Goal: Task Accomplishment & Management: Use online tool/utility

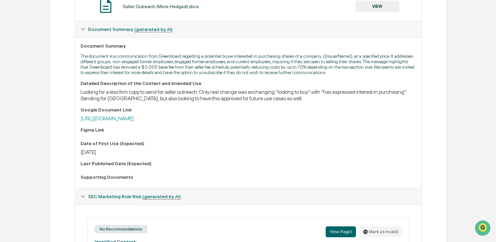
scroll to position [151, 0]
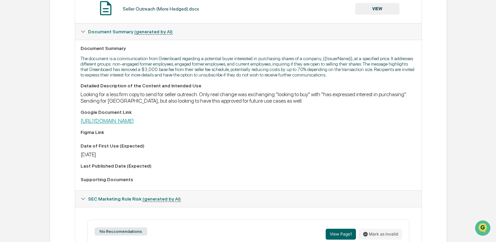
click at [134, 124] on link "[URL][DOMAIN_NAME]" at bounding box center [107, 121] width 53 height 6
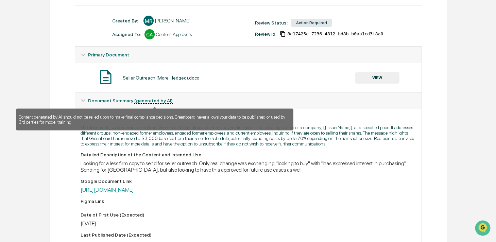
scroll to position [85, 0]
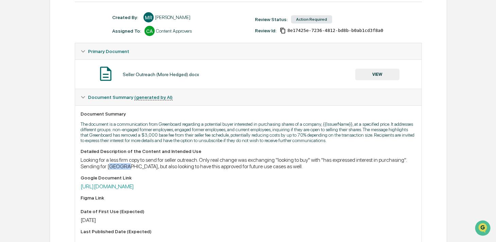
drag, startPoint x: 143, startPoint y: 173, endPoint x: 160, endPoint y: 173, distance: 16.3
click at [160, 170] on div "Looking for a less firm copy to send for seller outreach. Only real change was …" at bounding box center [248, 163] width 335 height 13
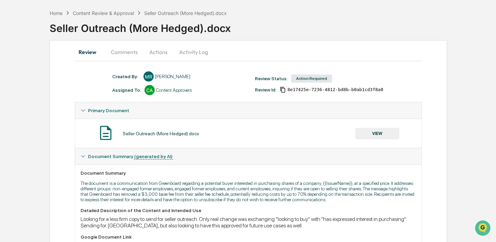
scroll to position [0, 0]
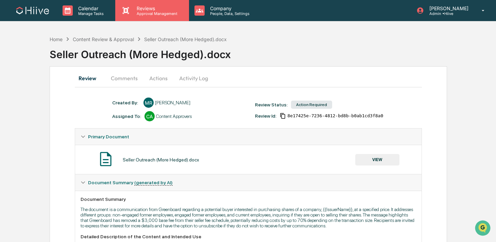
click at [141, 16] on div "Reviews Approval Management" at bounding box center [151, 10] width 73 height 21
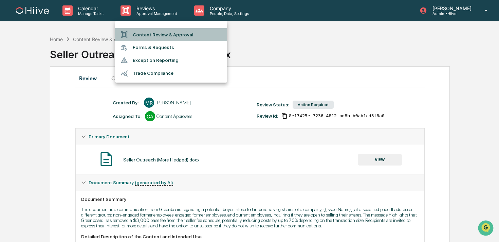
click at [141, 36] on li "Content Review & Approval" at bounding box center [171, 34] width 112 height 13
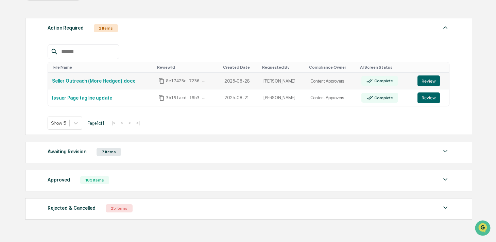
scroll to position [90, 0]
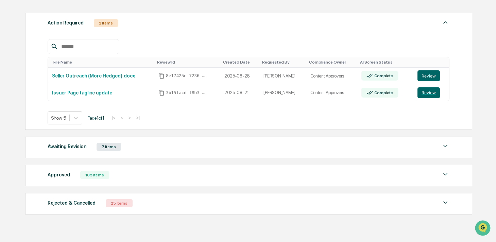
click at [136, 180] on div "Approved 185 Items File Name Review Id Created Date Requested By Compliance Own…" at bounding box center [248, 175] width 447 height 21
click at [122, 178] on div "Approved 185 Items" at bounding box center [249, 175] width 402 height 10
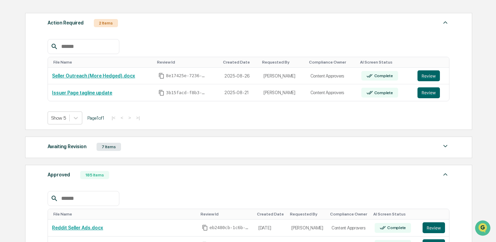
click at [86, 204] on div at bounding box center [83, 198] width 71 height 15
click at [82, 197] on input "text" at bounding box center [87, 198] width 58 height 9
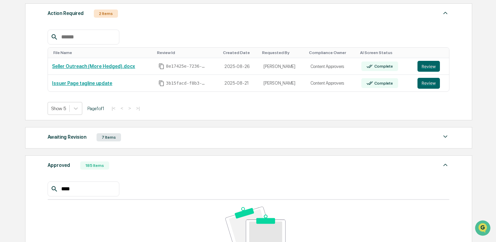
scroll to position [103, 0]
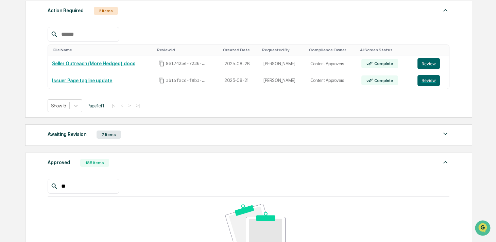
type input "*"
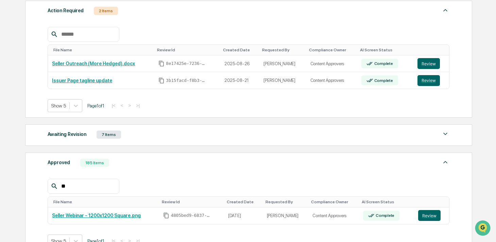
type input "*"
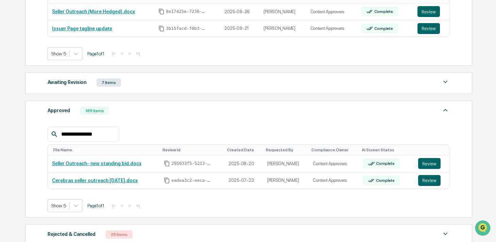
scroll to position [155, 0]
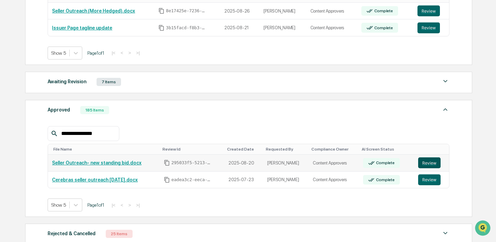
type input "**********"
click at [422, 168] on button "Review" at bounding box center [429, 162] width 22 height 11
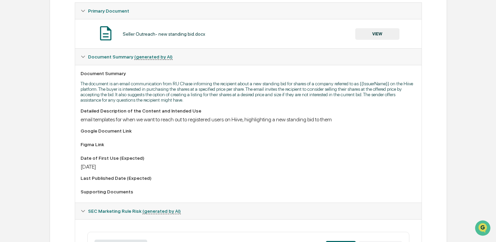
scroll to position [99, 0]
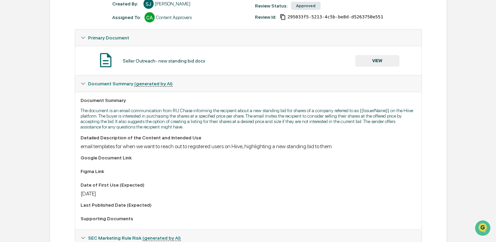
click at [364, 63] on button "VIEW" at bounding box center [377, 61] width 44 height 12
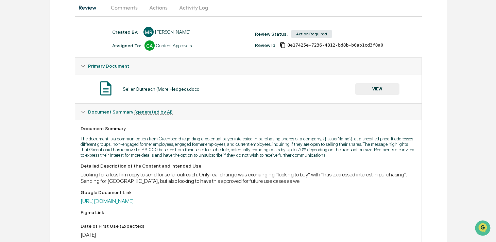
scroll to position [156, 0]
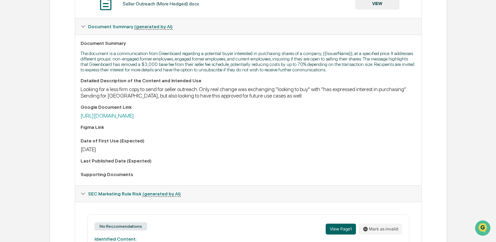
click at [170, 126] on div "Detailed Description of the Content and Intended Use Looking for a less firm co…" at bounding box center [248, 129] width 335 height 102
click at [134, 119] on link "[URL][DOMAIN_NAME]" at bounding box center [107, 115] width 53 height 6
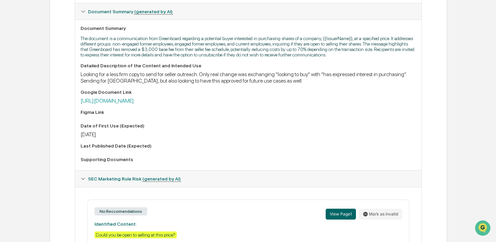
scroll to position [0, 0]
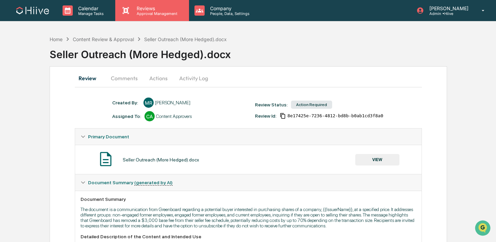
click at [148, 9] on p "Reviews" at bounding box center [156, 8] width 50 height 6
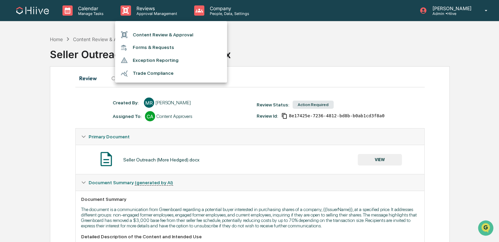
click at [145, 29] on li "Content Review & Approval" at bounding box center [171, 34] width 112 height 13
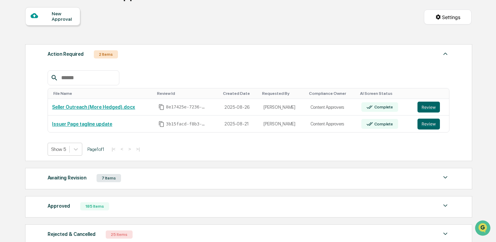
scroll to position [111, 0]
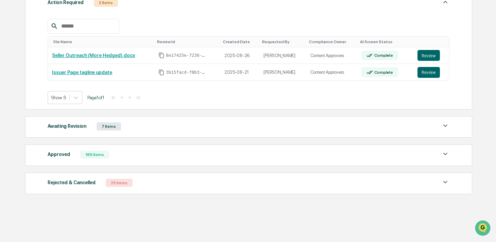
click at [113, 149] on div "Approved 185 Items File Name Review Id Created Date Requested By Compliance Own…" at bounding box center [248, 154] width 447 height 21
click at [119, 159] on div "Approved 185 Items File Name Review Id Created Date Requested By Compliance Own…" at bounding box center [248, 154] width 447 height 21
click at [115, 157] on div "Approved 185 Items" at bounding box center [249, 155] width 402 height 10
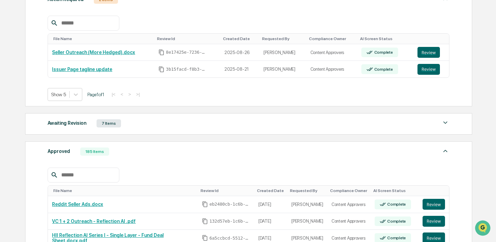
scroll to position [157, 0]
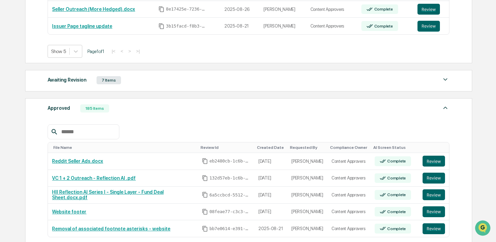
click at [96, 138] on div at bounding box center [83, 131] width 71 height 15
click at [99, 133] on input "text" at bounding box center [87, 131] width 58 height 9
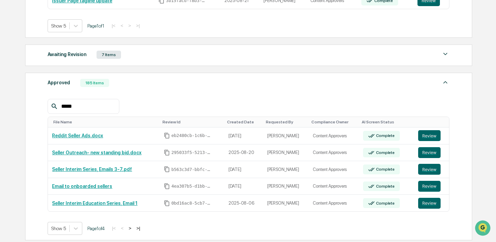
scroll to position [189, 0]
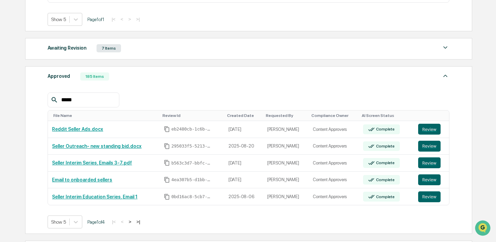
type input "*****"
click at [133, 221] on button ">" at bounding box center [129, 222] width 7 height 6
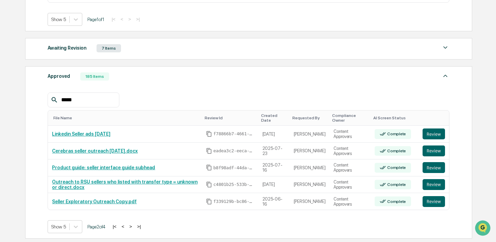
click at [134, 228] on button ">" at bounding box center [130, 227] width 7 height 6
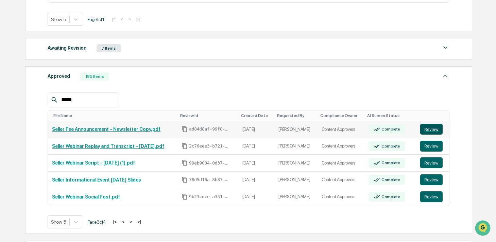
click at [433, 133] on button "Review" at bounding box center [431, 129] width 22 height 11
click at [430, 166] on button "Review" at bounding box center [431, 162] width 22 height 11
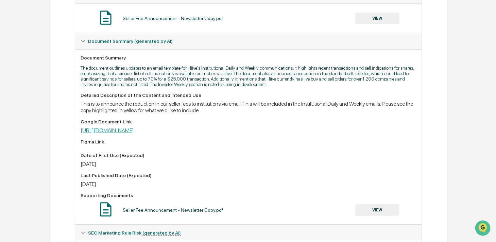
click at [134, 134] on link "https://docs.google.com/document/d/1xo4RcXIrTj1RRGgKz-ELgmqucqgQJpZ8KL_slJMp7oc…" at bounding box center [107, 130] width 53 height 6
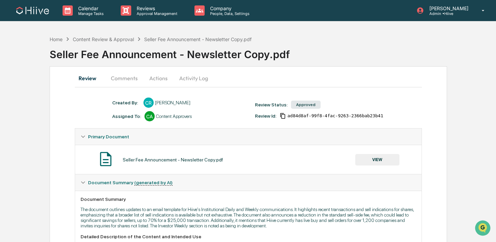
click at [186, 75] on button "Activity Log" at bounding box center [194, 78] width 40 height 16
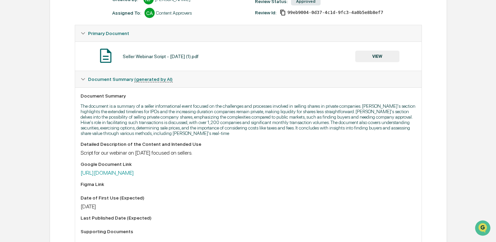
scroll to position [95, 0]
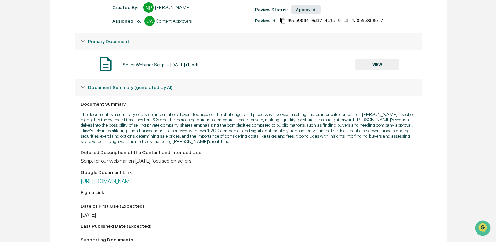
click at [380, 67] on button "VIEW" at bounding box center [377, 65] width 44 height 12
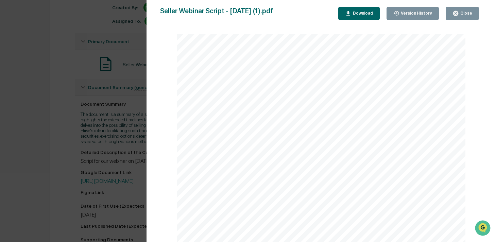
scroll to position [2129, 0]
click at [122, 115] on div "Version History [DATE] 11:44 PM [PERSON_NAME] Seller Webinar Script - [DATE] (1…" at bounding box center [248, 121] width 496 height 242
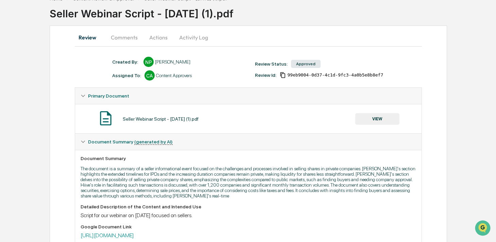
scroll to position [0, 0]
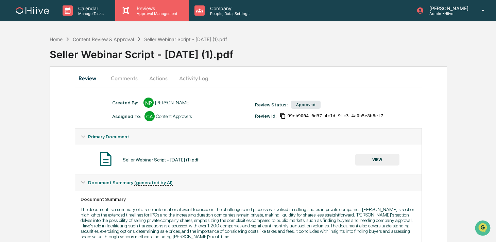
click at [134, 5] on p "Reviews" at bounding box center [156, 8] width 50 height 6
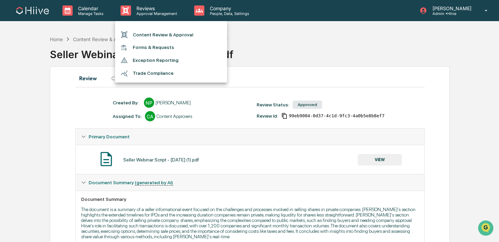
click at [141, 34] on li "Content Review & Approval" at bounding box center [171, 34] width 112 height 13
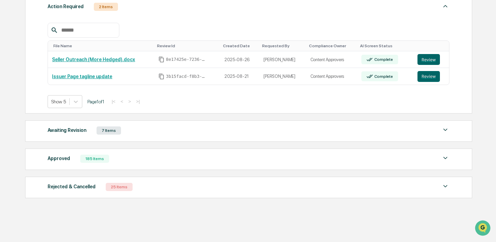
scroll to position [106, 0]
click at [122, 161] on div "Approved 185 Items" at bounding box center [249, 159] width 402 height 10
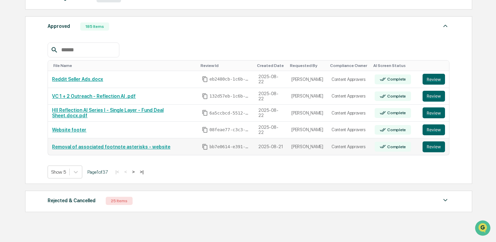
scroll to position [248, 0]
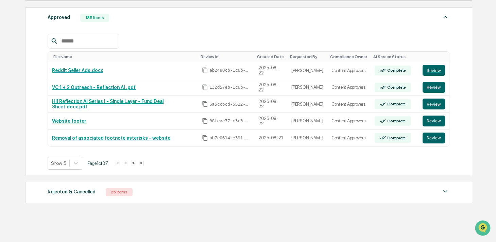
click at [120, 200] on div "Rejected & Cancelled 25 Items File Name Review Id Created Date Requested By Com…" at bounding box center [248, 192] width 447 height 21
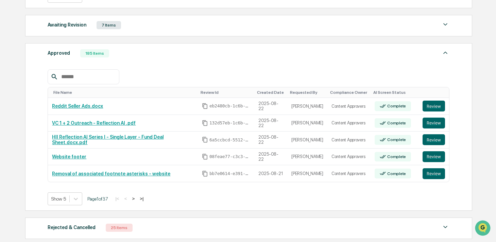
scroll to position [206, 0]
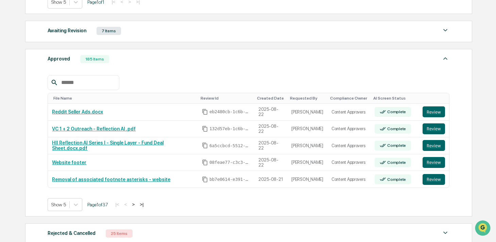
click at [92, 81] on input "text" at bounding box center [87, 82] width 58 height 9
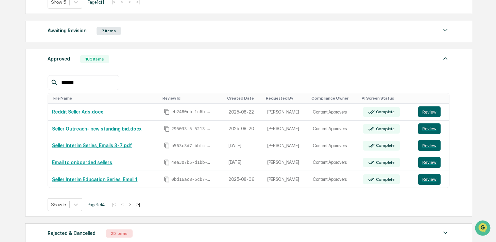
type input "******"
click at [133, 205] on button ">" at bounding box center [129, 204] width 7 height 6
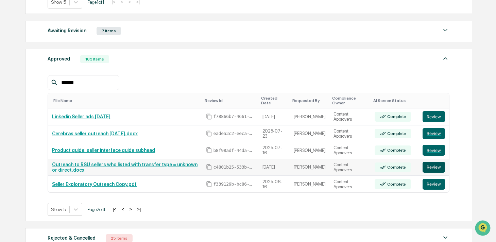
click at [431, 168] on button "Review" at bounding box center [433, 167] width 22 height 11
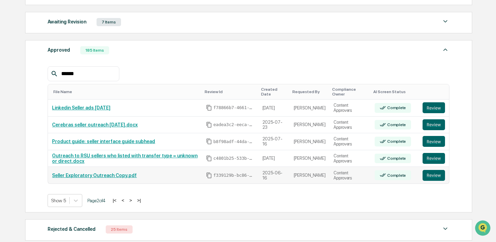
scroll to position [216, 0]
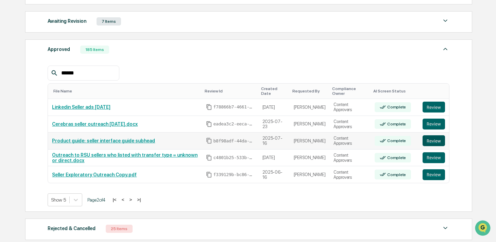
click at [427, 144] on button "Review" at bounding box center [433, 140] width 22 height 11
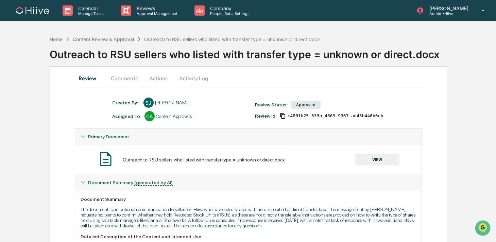
click at [191, 80] on button "Activity Log" at bounding box center [194, 78] width 40 height 16
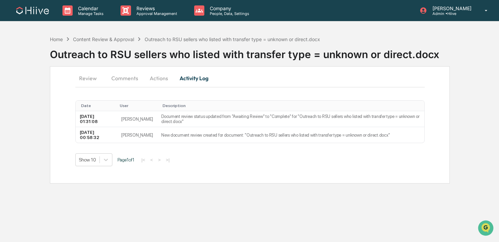
click at [82, 78] on button "Review" at bounding box center [90, 78] width 31 height 16
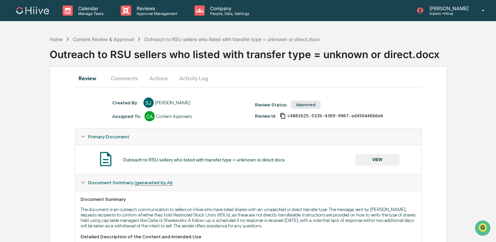
click at [385, 158] on button "VIEW" at bounding box center [377, 160] width 44 height 12
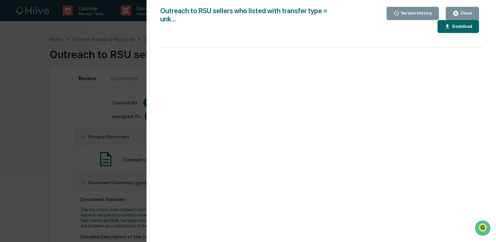
click at [460, 14] on div "Close" at bounding box center [465, 13] width 13 height 5
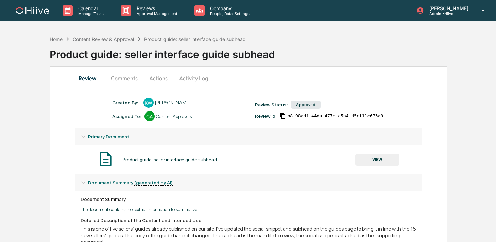
click at [191, 81] on button "Activity Log" at bounding box center [194, 78] width 40 height 16
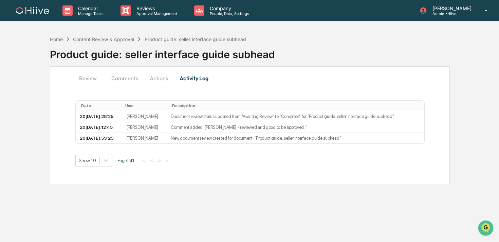
click at [115, 81] on button "Comments" at bounding box center [125, 78] width 38 height 16
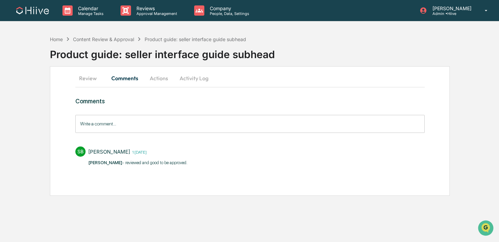
click at [78, 81] on button "Review" at bounding box center [90, 78] width 31 height 16
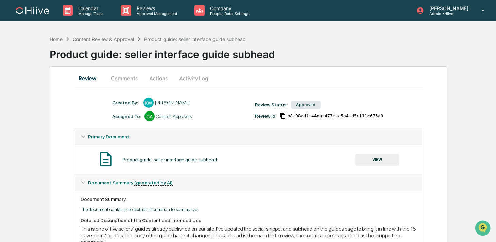
scroll to position [33, 0]
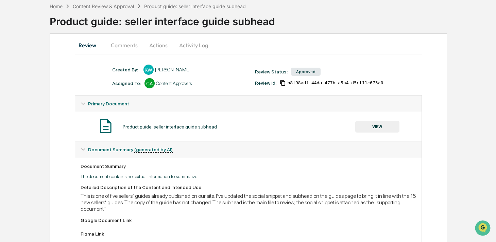
click at [368, 130] on button "VIEW" at bounding box center [377, 127] width 44 height 12
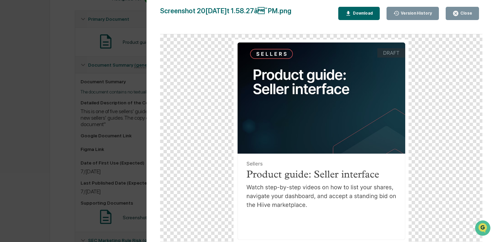
scroll to position [172, 0]
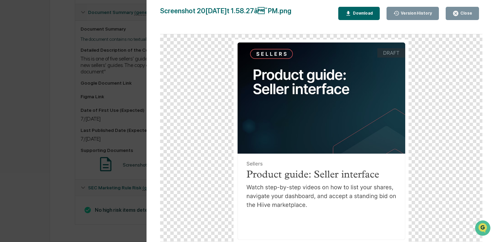
click at [464, 11] on div "Close" at bounding box center [465, 13] width 13 height 5
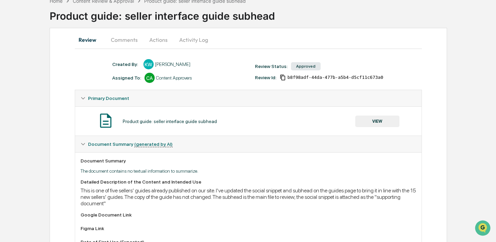
scroll to position [0, 0]
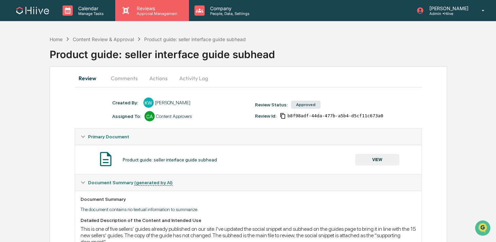
click at [153, 9] on p "Reviews" at bounding box center [156, 8] width 50 height 6
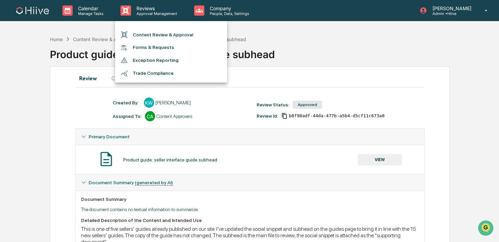
click at [150, 30] on li "Content Review & Approval" at bounding box center [171, 34] width 112 height 13
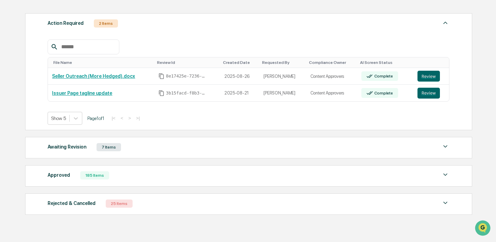
scroll to position [70, 0]
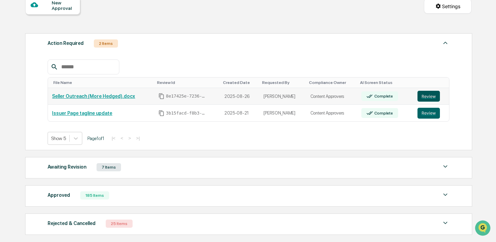
click at [430, 99] on button "Review" at bounding box center [428, 96] width 22 height 11
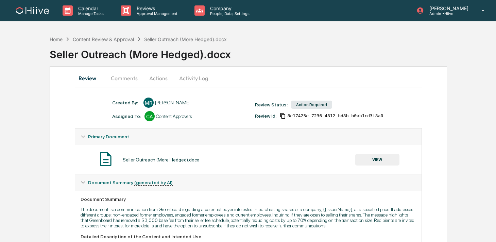
click at [191, 81] on button "Activity Log" at bounding box center [194, 78] width 40 height 16
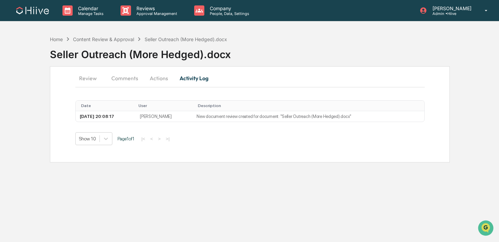
click at [160, 74] on button "Actions" at bounding box center [159, 78] width 31 height 16
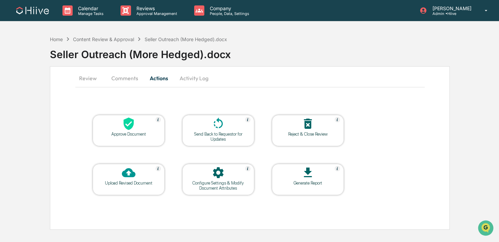
click at [217, 121] on icon at bounding box center [218, 123] width 9 height 11
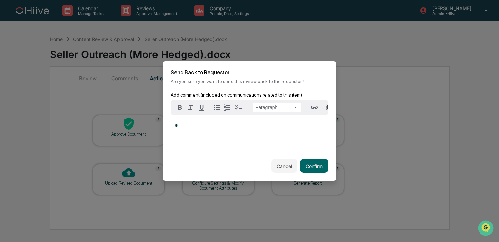
click at [227, 142] on div "*" at bounding box center [249, 132] width 157 height 34
click at [314, 166] on button "Confirm" at bounding box center [314, 166] width 28 height 14
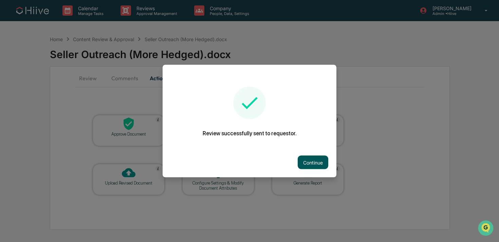
click at [307, 163] on button "Continue" at bounding box center [313, 163] width 31 height 14
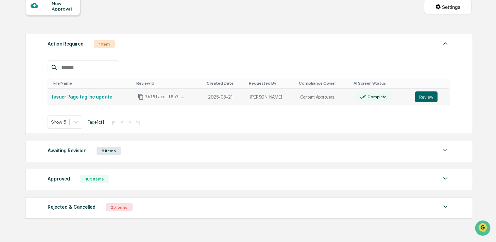
scroll to position [70, 0]
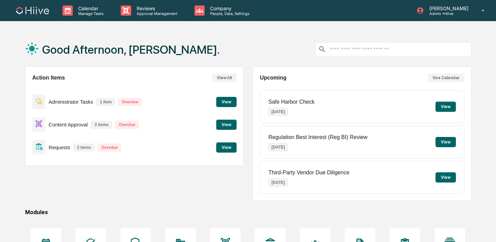
click at [140, 26] on div "Calendar Manage Tasks Reviews Approval Management Company People, Data, Setting…" at bounding box center [248, 164] width 496 height 329
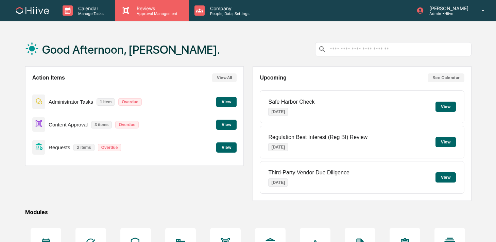
click at [140, 11] on p "Approval Management" at bounding box center [156, 13] width 50 height 5
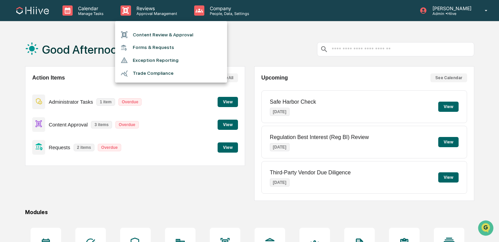
click at [141, 37] on li "Content Review & Approval" at bounding box center [171, 34] width 112 height 13
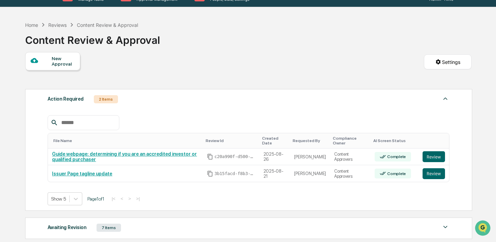
scroll to position [15, 0]
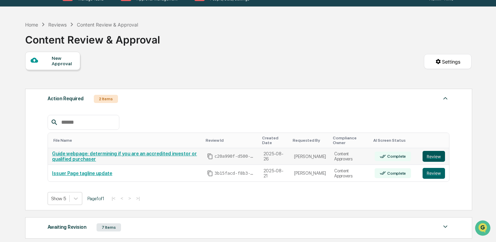
click at [437, 155] on button "Review" at bounding box center [433, 156] width 22 height 11
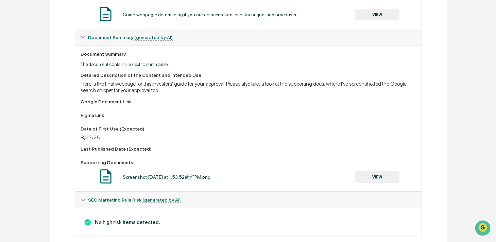
scroll to position [148, 0]
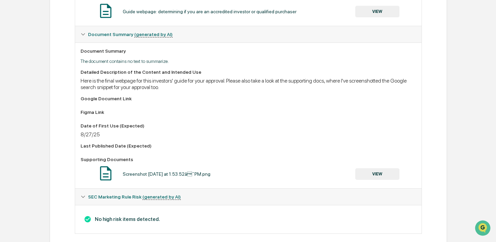
click at [375, 177] on button "VIEW" at bounding box center [377, 174] width 44 height 12
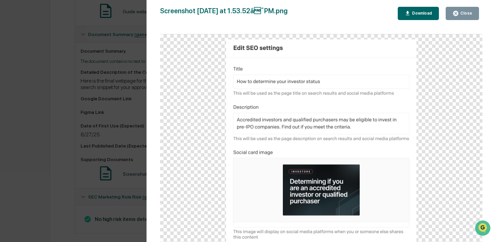
scroll to position [159, 0]
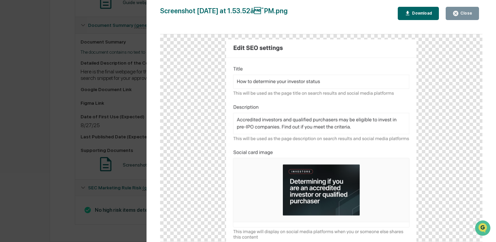
click at [453, 16] on icon "button" at bounding box center [455, 13] width 6 height 6
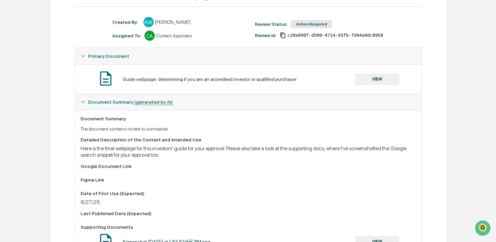
scroll to position [0, 0]
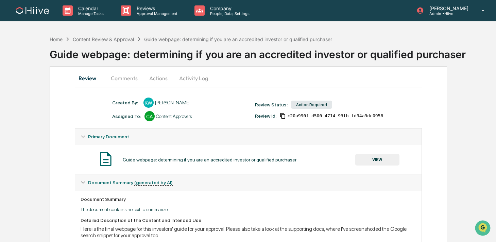
click at [373, 157] on button "VIEW" at bounding box center [377, 160] width 44 height 12
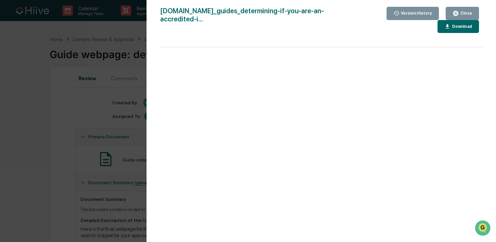
click at [117, 165] on div "Version History 0[DATE]8:56 PM[PERSON_NAME] [DOMAIN_NAME]_guides_determining-if…" at bounding box center [248, 121] width 496 height 242
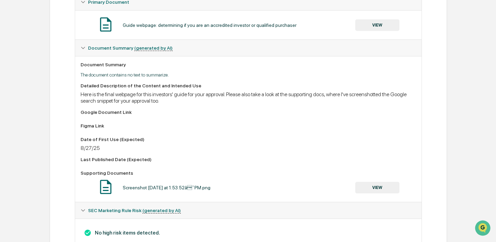
scroll to position [126, 0]
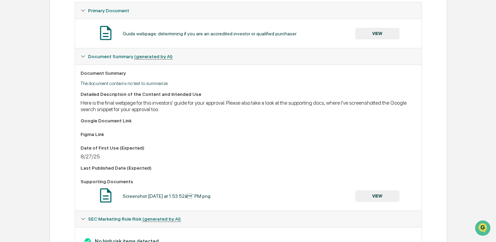
click at [368, 38] on button "VIEW" at bounding box center [377, 34] width 44 height 12
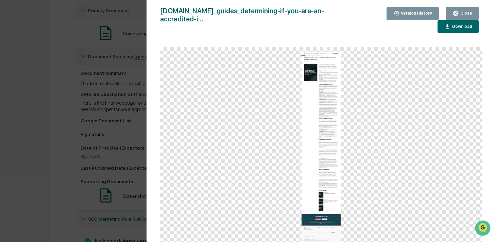
click at [459, 24] on div "Download" at bounding box center [461, 26] width 21 height 5
click at [131, 38] on div "Version History 0[DATE]8:56 PM[PERSON_NAME] [DOMAIN_NAME]_guides_determining-if…" at bounding box center [248, 121] width 496 height 242
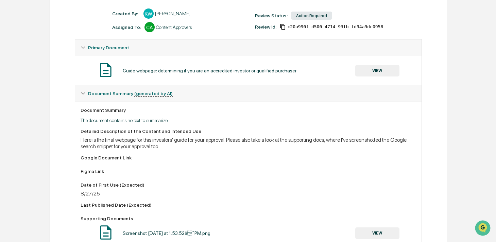
scroll to position [0, 0]
